Goal: Information Seeking & Learning: Learn about a topic

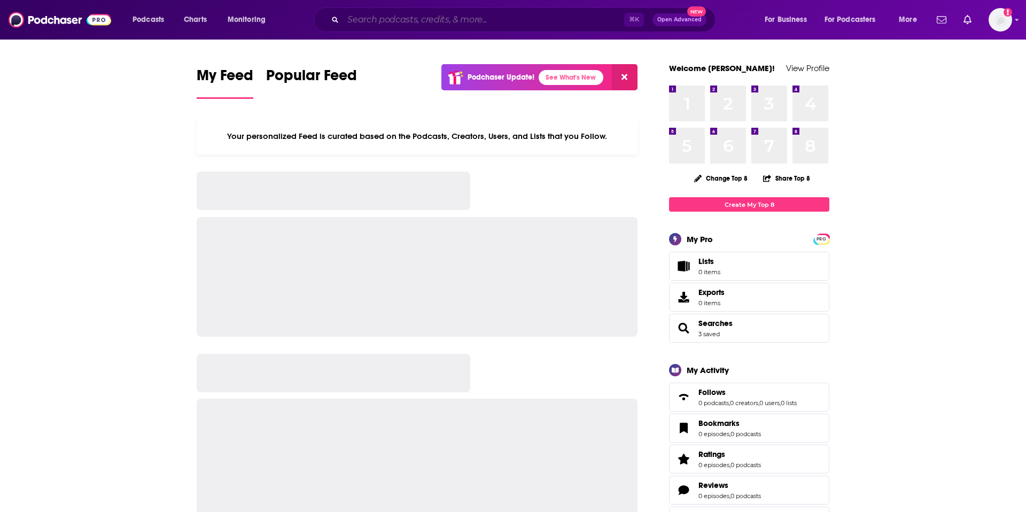
drag, startPoint x: 0, startPoint y: 0, endPoint x: 468, endPoint y: 24, distance: 468.6
click at [468, 23] on input "Search podcasts, credits, & more..." at bounding box center [483, 19] width 281 height 17
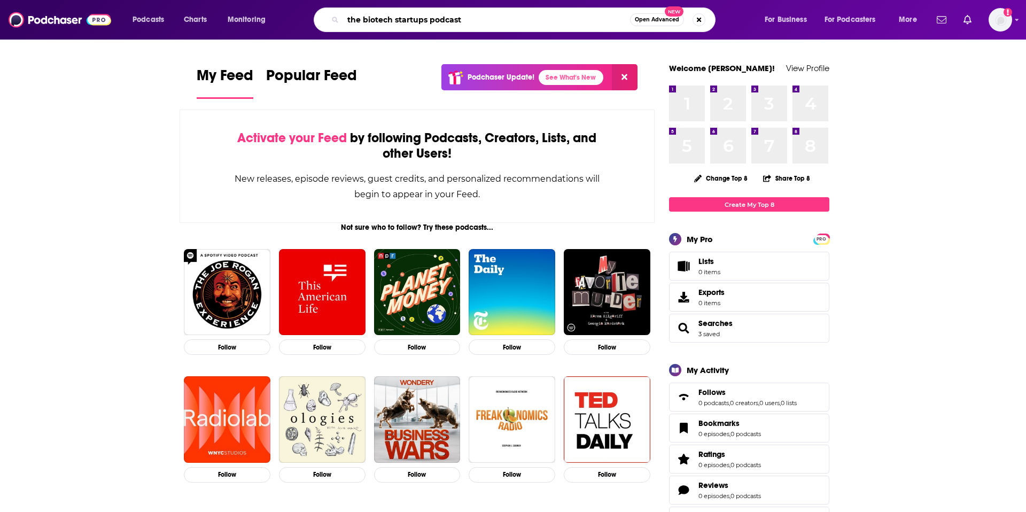
type input "the biotech startups podcast"
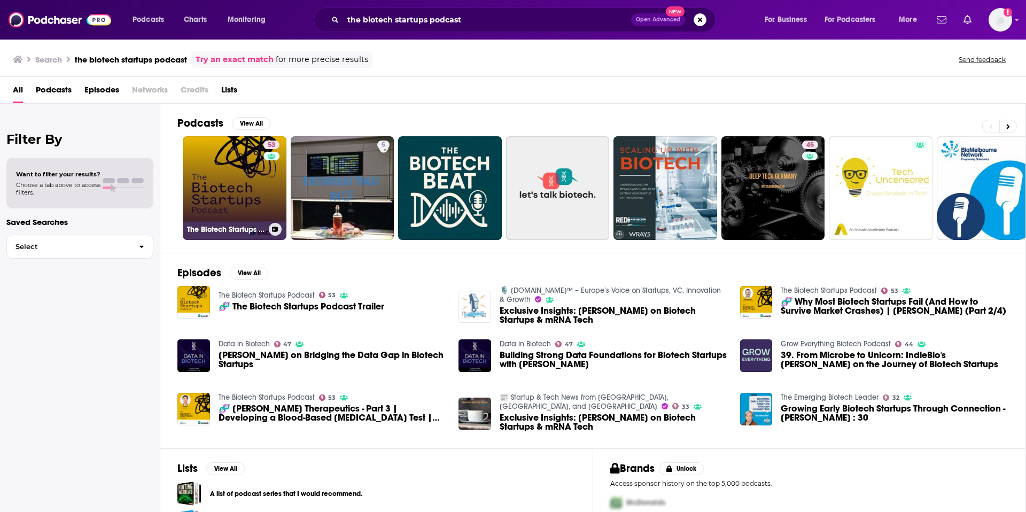
click at [261, 174] on link "53 The Biotech Startups Podcast" at bounding box center [235, 188] width 104 height 104
